Goal: Use online tool/utility

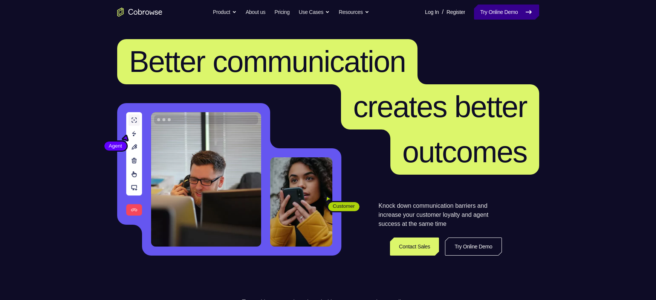
click at [490, 9] on link "Try Online Demo" at bounding box center [506, 12] width 65 height 15
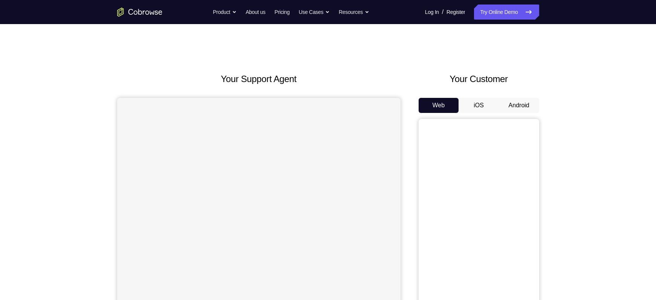
click at [515, 104] on button "Android" at bounding box center [519, 105] width 40 height 15
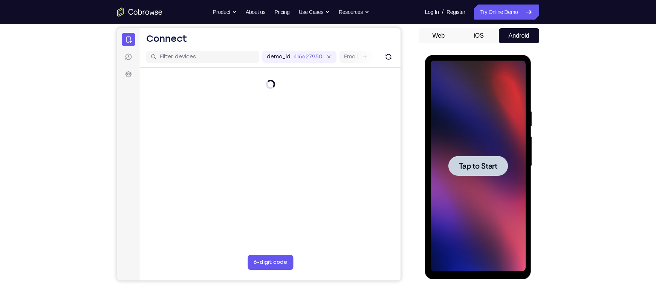
click at [480, 165] on span "Tap to Start" at bounding box center [478, 166] width 38 height 8
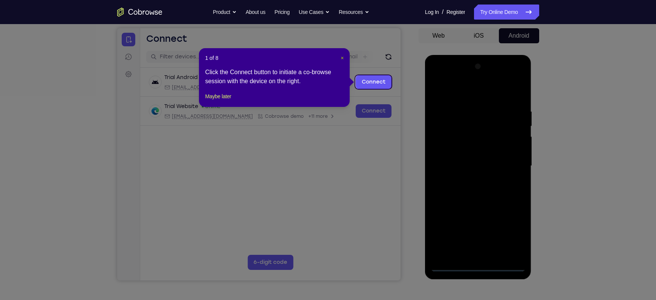
click at [342, 58] on span "×" at bounding box center [342, 58] width 3 height 6
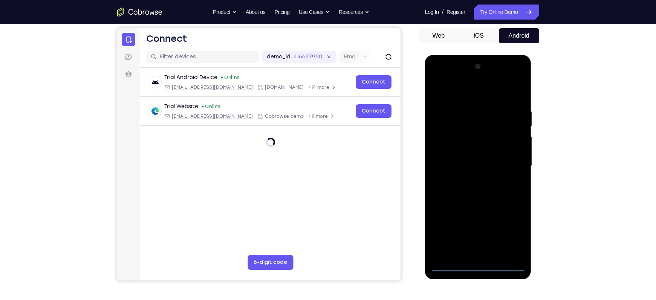
click at [478, 266] on div at bounding box center [478, 166] width 95 height 211
click at [509, 235] on div at bounding box center [478, 166] width 95 height 211
click at [439, 93] on div at bounding box center [478, 166] width 95 height 211
click at [515, 163] on div at bounding box center [478, 166] width 95 height 211
click at [471, 181] on div at bounding box center [478, 166] width 95 height 211
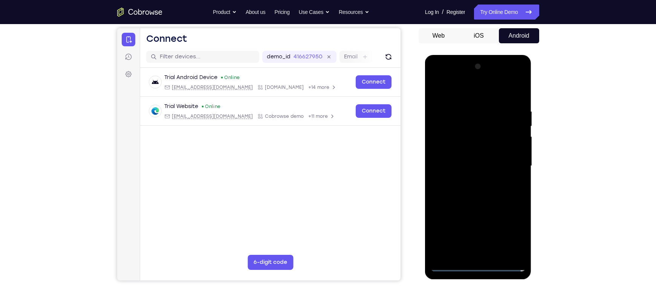
click at [471, 159] on div at bounding box center [478, 166] width 95 height 211
click at [464, 152] on div at bounding box center [478, 166] width 95 height 211
click at [514, 150] on div at bounding box center [478, 166] width 95 height 211
click at [471, 167] on div at bounding box center [478, 166] width 95 height 211
click at [469, 193] on div at bounding box center [478, 166] width 95 height 211
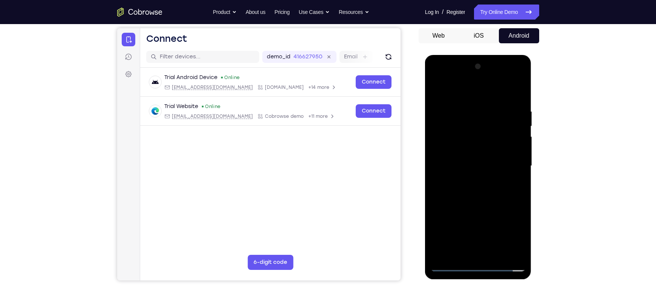
click at [454, 181] on div at bounding box center [478, 166] width 95 height 211
click at [480, 190] on div at bounding box center [478, 166] width 95 height 211
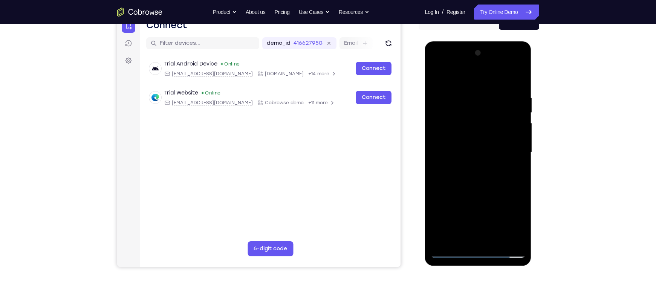
scroll to position [84, 0]
click at [473, 185] on div at bounding box center [478, 152] width 95 height 211
click at [470, 93] on div at bounding box center [478, 152] width 95 height 211
click at [516, 80] on div at bounding box center [478, 152] width 95 height 211
click at [469, 97] on div at bounding box center [478, 152] width 95 height 211
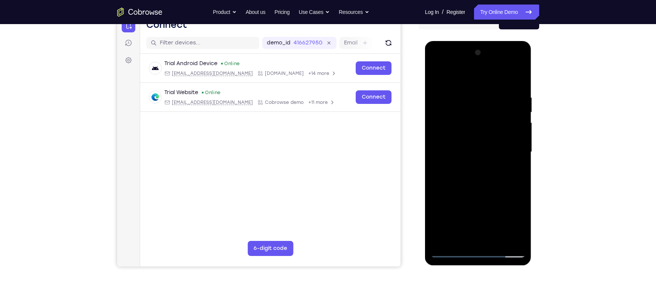
click at [516, 79] on div at bounding box center [478, 152] width 95 height 211
click at [495, 242] on div at bounding box center [478, 152] width 95 height 211
click at [472, 193] on div at bounding box center [478, 152] width 95 height 211
click at [449, 161] on div at bounding box center [478, 152] width 95 height 211
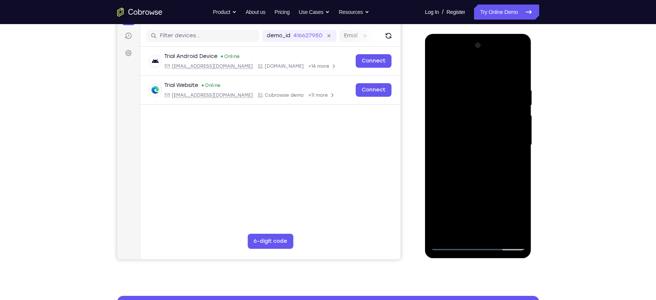
scroll to position [80, 0]
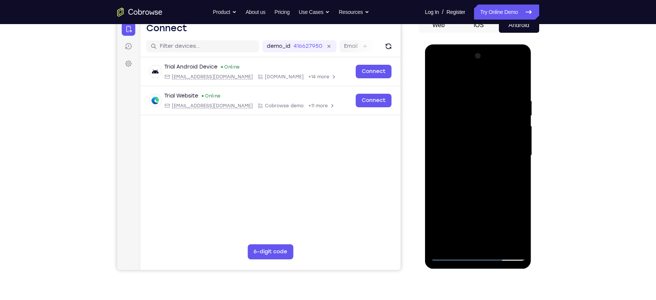
click at [448, 82] on div at bounding box center [478, 155] width 95 height 211
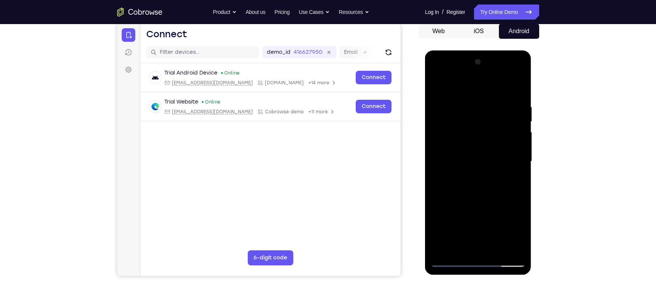
scroll to position [73, 0]
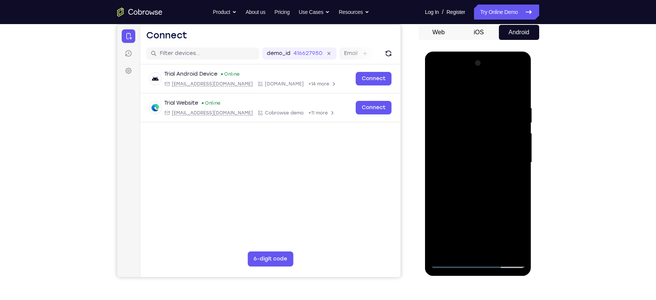
click at [439, 90] on div at bounding box center [478, 162] width 95 height 211
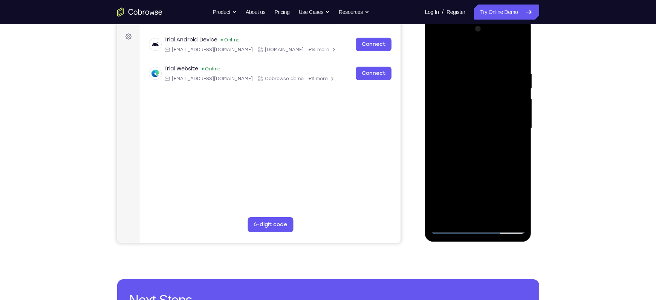
click at [439, 56] on div at bounding box center [478, 128] width 95 height 211
click at [440, 53] on div at bounding box center [478, 128] width 95 height 211
click at [521, 53] on div at bounding box center [478, 128] width 95 height 211
click at [439, 52] on div at bounding box center [478, 128] width 95 height 211
click at [445, 64] on div at bounding box center [478, 128] width 95 height 211
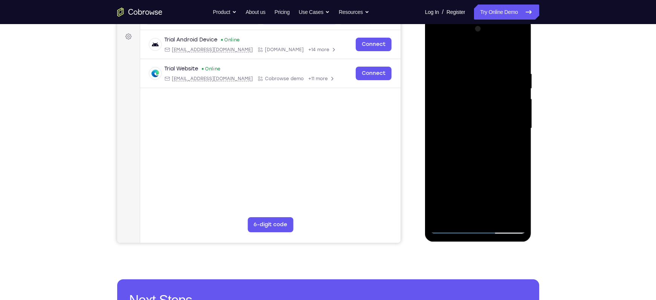
click at [445, 210] on div at bounding box center [478, 128] width 95 height 211
click at [446, 95] on div at bounding box center [478, 128] width 95 height 211
click at [443, 212] on div at bounding box center [478, 128] width 95 height 211
drag, startPoint x: 482, startPoint y: 149, endPoint x: 484, endPoint y: 128, distance: 20.8
click at [484, 128] on div at bounding box center [478, 128] width 95 height 211
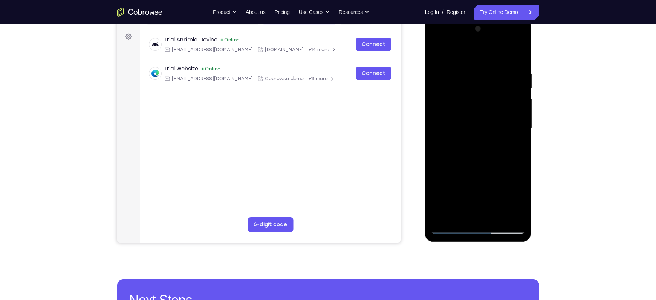
drag, startPoint x: 490, startPoint y: 152, endPoint x: 491, endPoint y: 109, distance: 43.0
click at [491, 109] on div at bounding box center [478, 128] width 95 height 211
drag, startPoint x: 488, startPoint y: 152, endPoint x: 492, endPoint y: 107, distance: 45.0
click at [492, 107] on div at bounding box center [478, 128] width 95 height 211
drag, startPoint x: 489, startPoint y: 154, endPoint x: 492, endPoint y: 99, distance: 54.7
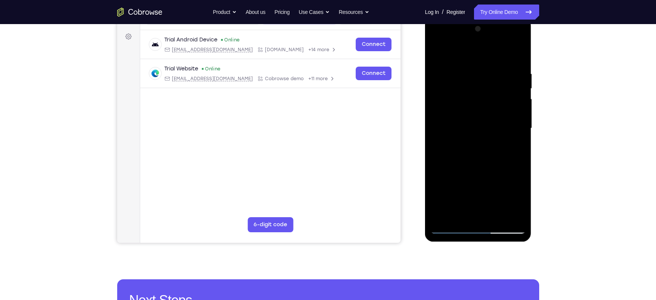
click at [492, 99] on div at bounding box center [478, 128] width 95 height 211
drag, startPoint x: 485, startPoint y: 153, endPoint x: 488, endPoint y: 101, distance: 52.1
click at [488, 101] on div at bounding box center [478, 128] width 95 height 211
drag, startPoint x: 486, startPoint y: 154, endPoint x: 492, endPoint y: 99, distance: 55.3
click at [492, 99] on div at bounding box center [478, 128] width 95 height 211
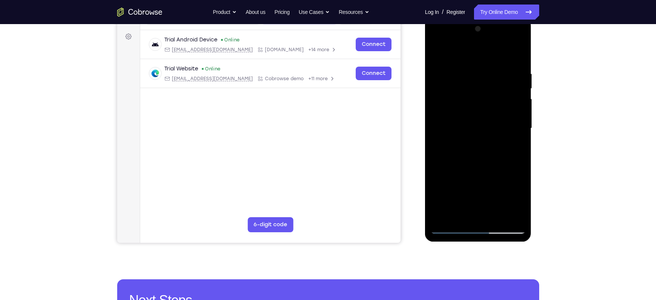
drag, startPoint x: 484, startPoint y: 149, endPoint x: 488, endPoint y: 103, distance: 45.7
click at [488, 103] on div at bounding box center [478, 128] width 95 height 211
drag, startPoint x: 481, startPoint y: 156, endPoint x: 497, endPoint y: 50, distance: 106.4
click at [497, 50] on div at bounding box center [478, 128] width 95 height 211
drag, startPoint x: 474, startPoint y: 142, endPoint x: 482, endPoint y: 69, distance: 73.2
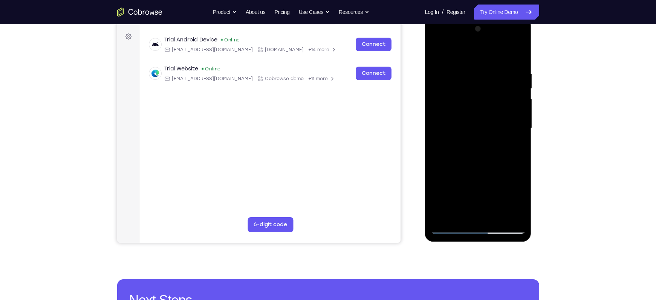
click at [482, 69] on div at bounding box center [478, 128] width 95 height 211
click at [445, 93] on div at bounding box center [478, 128] width 95 height 211
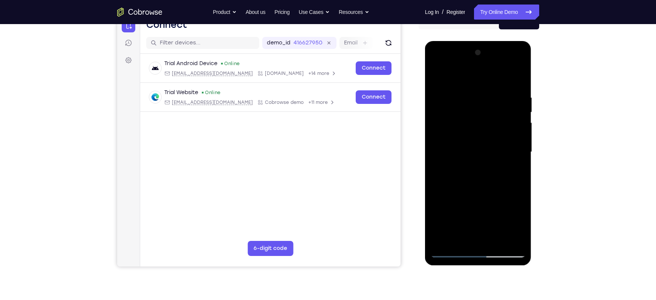
drag, startPoint x: 510, startPoint y: 118, endPoint x: 451, endPoint y: 112, distance: 59.0
click at [451, 112] on div at bounding box center [478, 152] width 95 height 211
click at [491, 98] on div at bounding box center [478, 152] width 95 height 211
drag, startPoint x: 514, startPoint y: 138, endPoint x: 443, endPoint y: 138, distance: 70.8
click at [443, 138] on div at bounding box center [478, 152] width 95 height 211
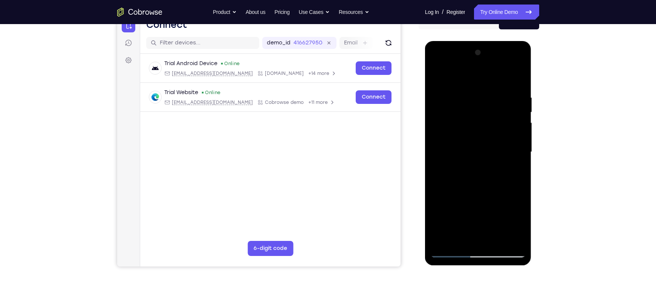
drag, startPoint x: 500, startPoint y: 100, endPoint x: 422, endPoint y: 92, distance: 78.5
click at [425, 92] on html "Online web based iOS Simulators and Android Emulators. Run iPhone, iPad, Mobile…" at bounding box center [478, 154] width 107 height 226
click at [517, 79] on div at bounding box center [478, 152] width 95 height 211
click at [497, 242] on div at bounding box center [478, 152] width 95 height 211
click at [443, 191] on div at bounding box center [478, 152] width 95 height 211
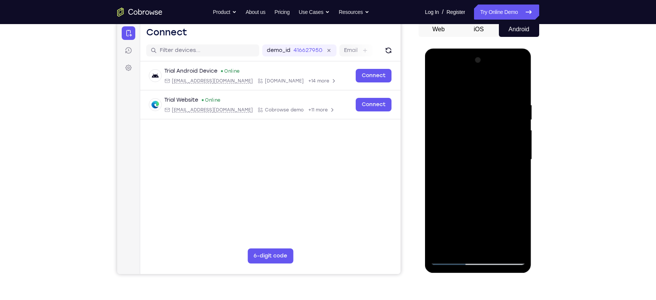
scroll to position [77, 0]
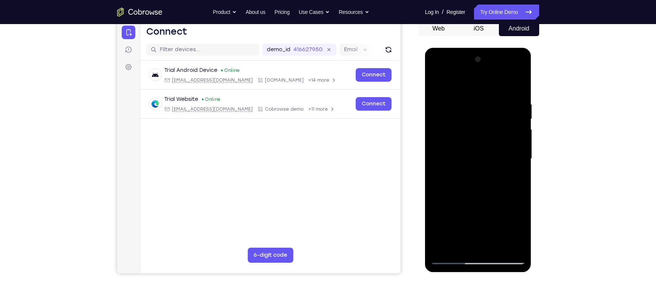
click at [449, 85] on div at bounding box center [478, 158] width 95 height 211
click at [438, 83] on div at bounding box center [478, 158] width 95 height 211
click at [438, 80] on div at bounding box center [478, 158] width 95 height 211
click at [439, 84] on div at bounding box center [478, 158] width 95 height 211
click at [497, 246] on div at bounding box center [478, 158] width 95 height 211
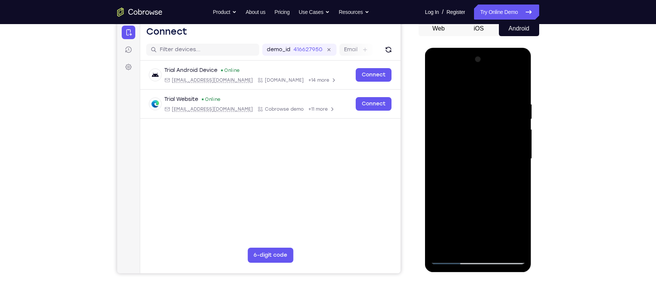
click at [442, 109] on div at bounding box center [478, 158] width 95 height 211
click at [471, 151] on div at bounding box center [478, 158] width 95 height 211
click at [451, 258] on div at bounding box center [478, 158] width 95 height 211
click at [443, 247] on div at bounding box center [478, 158] width 95 height 211
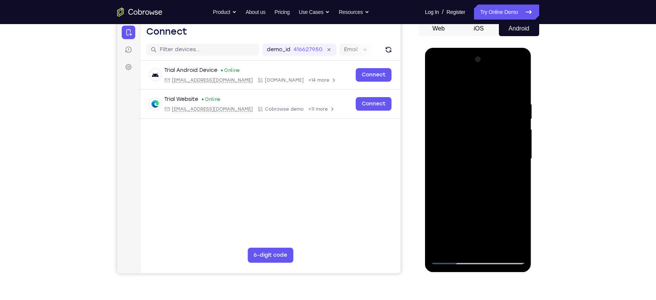
click at [443, 247] on div at bounding box center [478, 158] width 95 height 211
drag, startPoint x: 484, startPoint y: 134, endPoint x: 474, endPoint y: 226, distance: 92.9
click at [474, 226] on div at bounding box center [478, 158] width 95 height 211
click at [471, 104] on div at bounding box center [478, 158] width 95 height 211
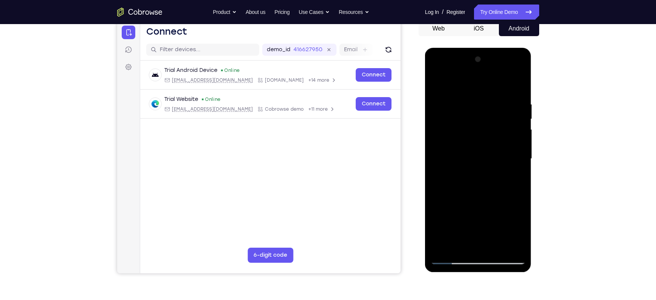
drag, startPoint x: 514, startPoint y: 141, endPoint x: 450, endPoint y: 135, distance: 63.9
click at [450, 135] on div at bounding box center [478, 158] width 95 height 211
drag, startPoint x: 494, startPoint y: 150, endPoint x: 410, endPoint y: 148, distance: 84.0
click at [425, 148] on html "Online web based iOS Simulators and Android Emulators. Run iPhone, iPad, Mobile…" at bounding box center [478, 161] width 107 height 226
drag, startPoint x: 468, startPoint y: 154, endPoint x: 389, endPoint y: 147, distance: 79.5
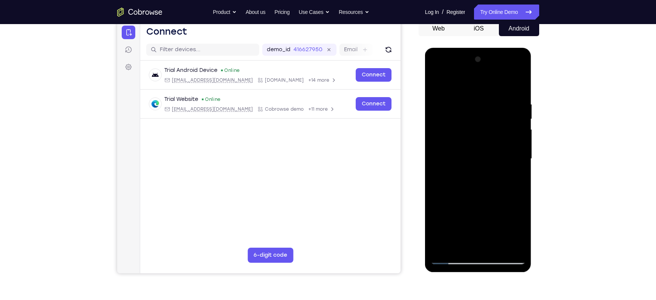
click at [425, 147] on html "Online web based iOS Simulators and Android Emulators. Run iPhone, iPad, Mobile…" at bounding box center [478, 161] width 107 height 226
drag, startPoint x: 511, startPoint y: 164, endPoint x: 449, endPoint y: 153, distance: 62.4
click at [449, 153] on div at bounding box center [478, 158] width 95 height 211
click at [518, 87] on div at bounding box center [478, 158] width 95 height 211
click at [518, 82] on div at bounding box center [478, 158] width 95 height 211
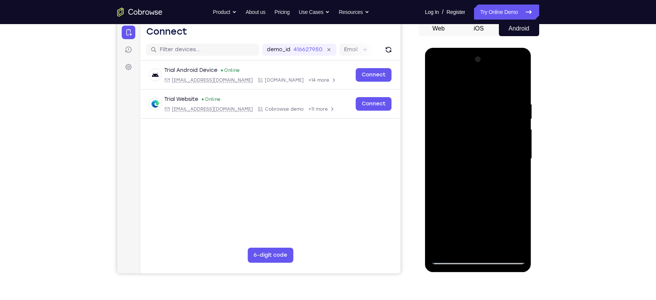
click at [437, 83] on div at bounding box center [478, 158] width 95 height 211
